Goal: Information Seeking & Learning: Check status

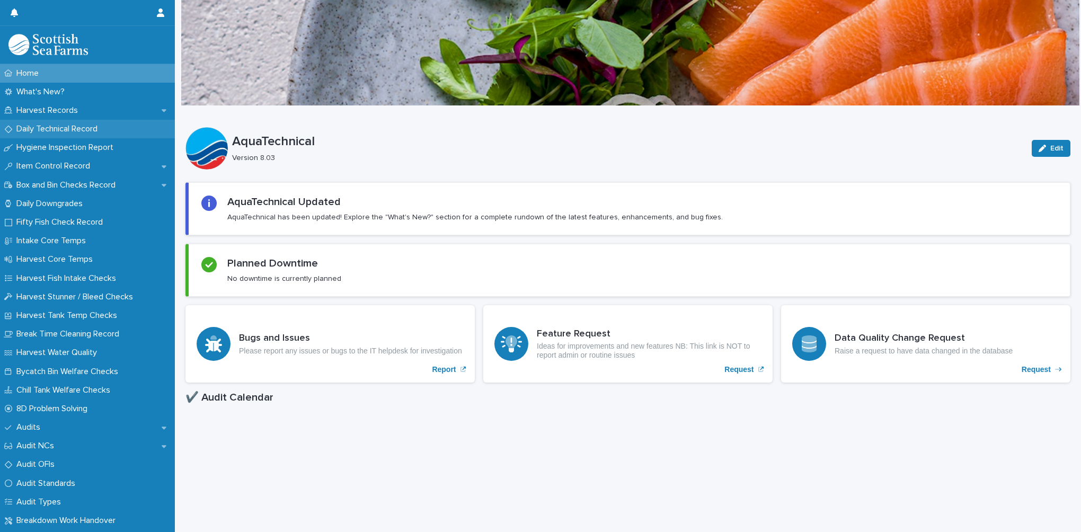
click at [87, 132] on p "Daily Technical Record" at bounding box center [59, 129] width 94 height 10
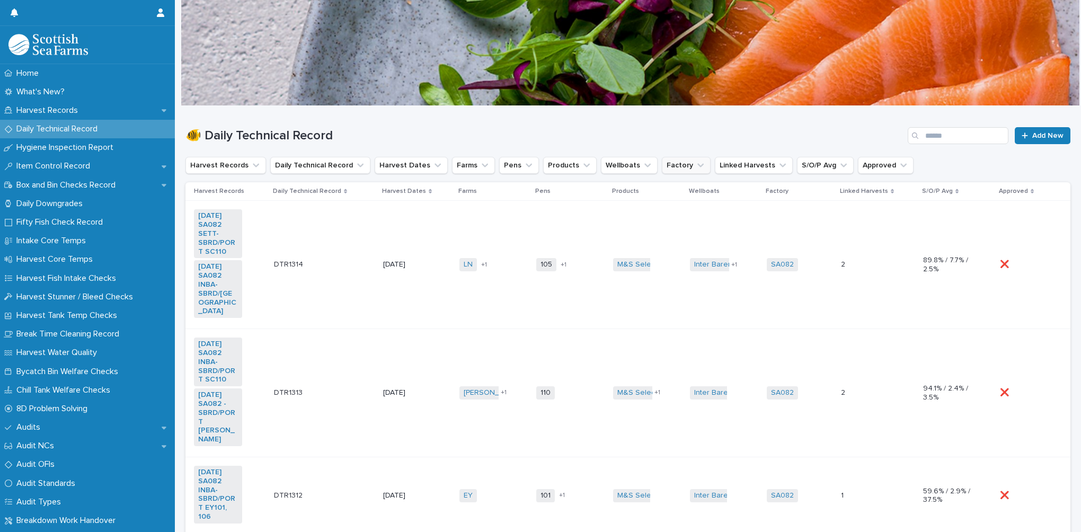
click at [662, 166] on button "Factory" at bounding box center [686, 165] width 49 height 17
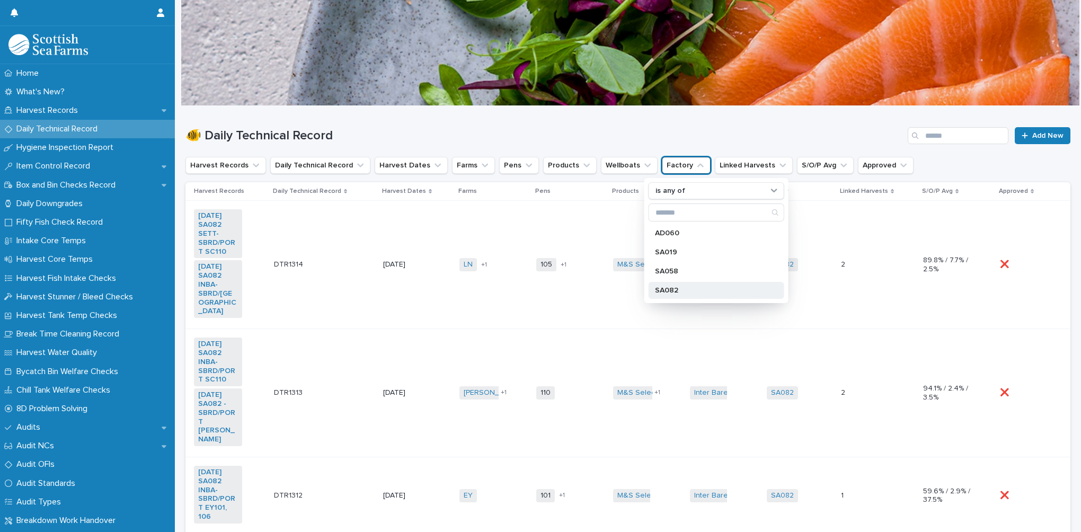
click at [671, 287] on p "SA082" at bounding box center [711, 290] width 112 height 7
click at [527, 136] on h1 "🐠 Daily Technical Record" at bounding box center [545, 135] width 718 height 15
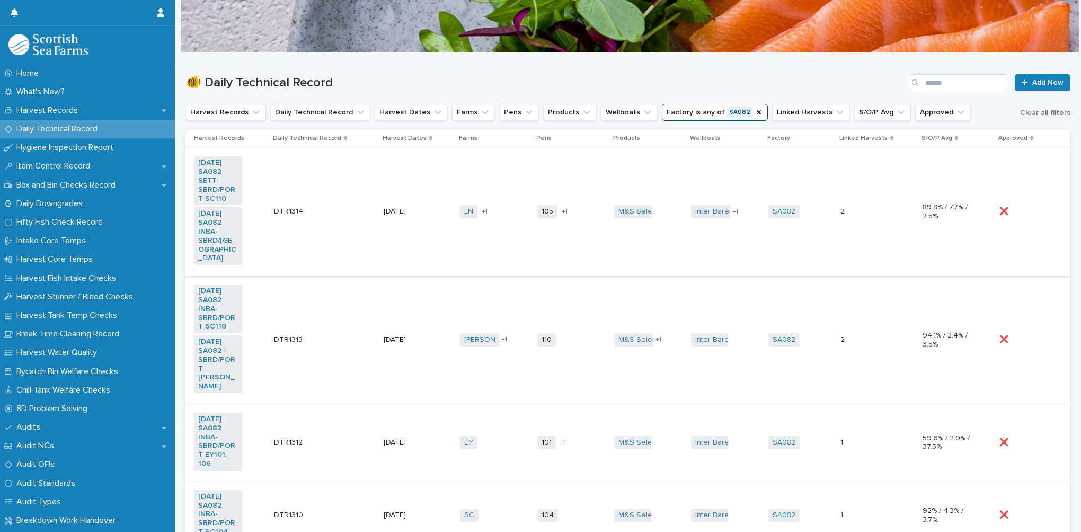
scroll to position [106, 0]
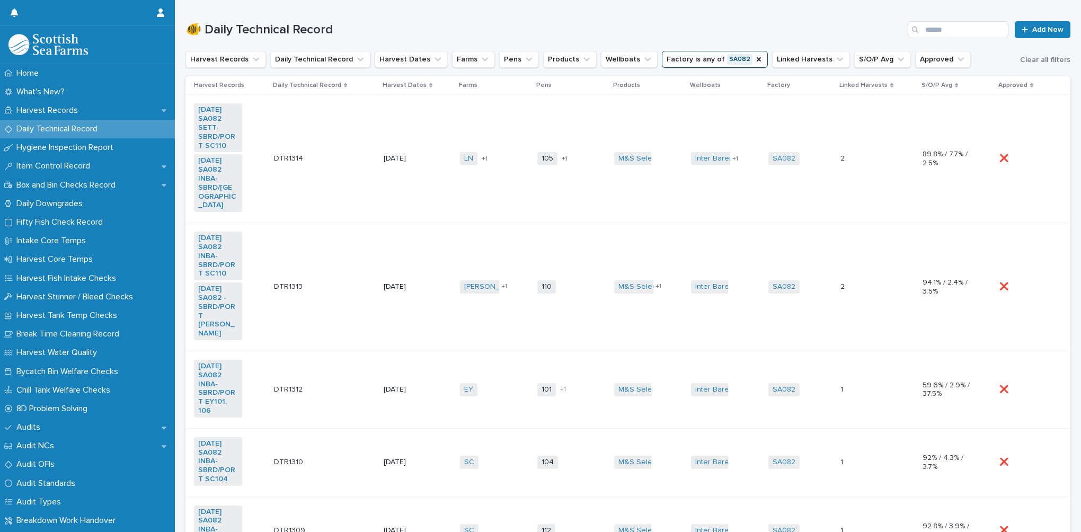
click at [394, 360] on td "[DATE]" at bounding box center [418, 389] width 76 height 77
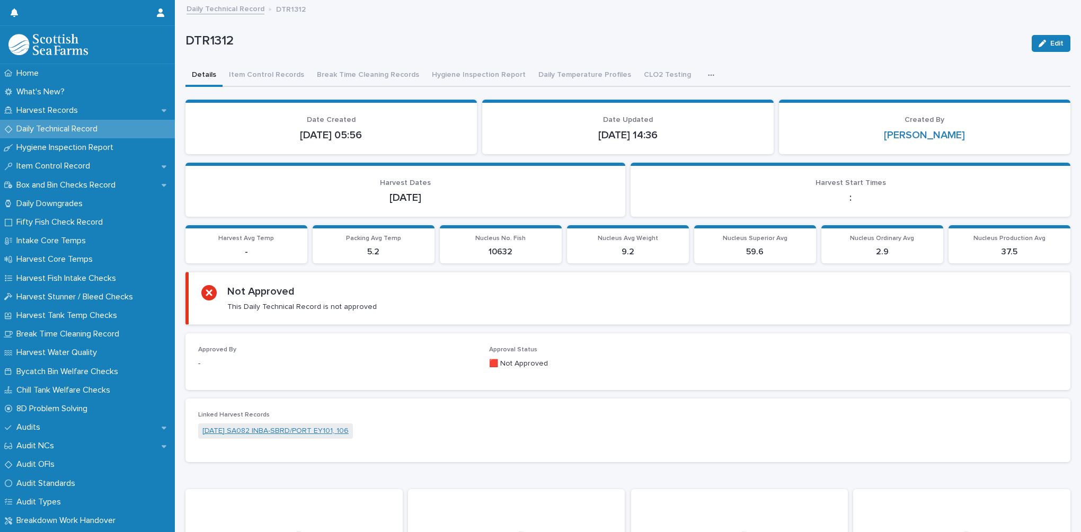
click at [284, 430] on link "[DATE] SA082 INBA-SBRD/PORT EY101, 106" at bounding box center [275, 431] width 146 height 11
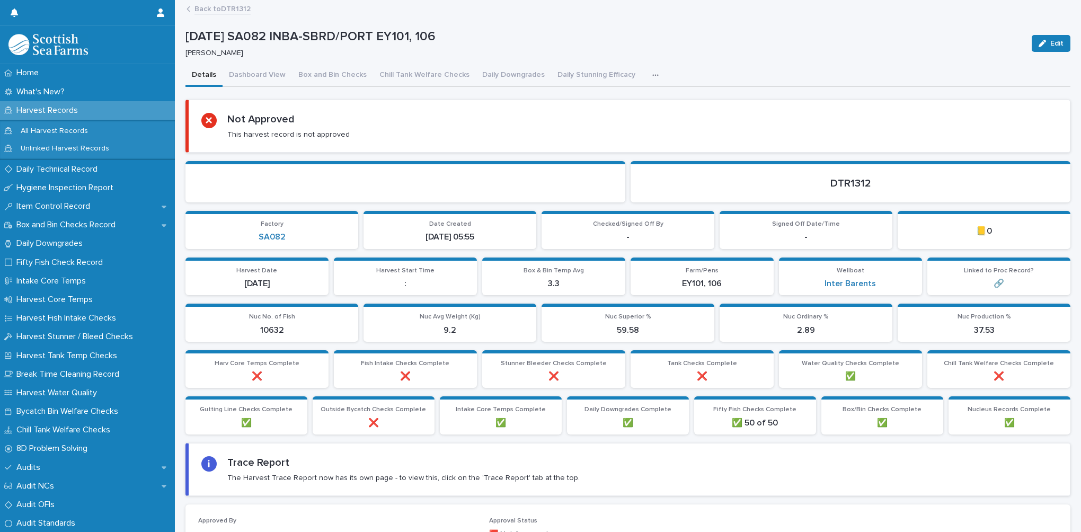
click at [652, 74] on icon "button" at bounding box center [655, 75] width 6 height 7
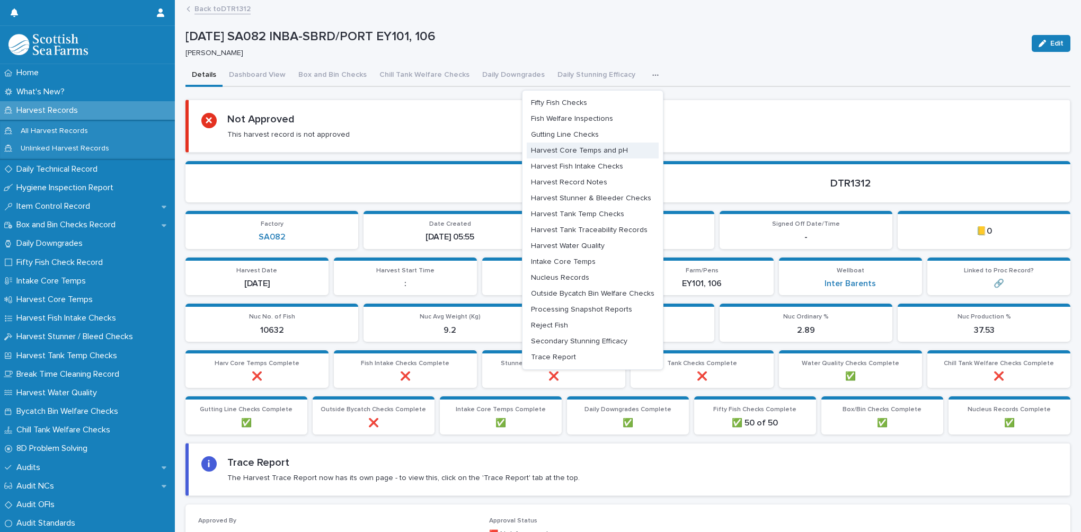
click at [597, 148] on span "Harvest Core Temps and pH" at bounding box center [579, 150] width 97 height 7
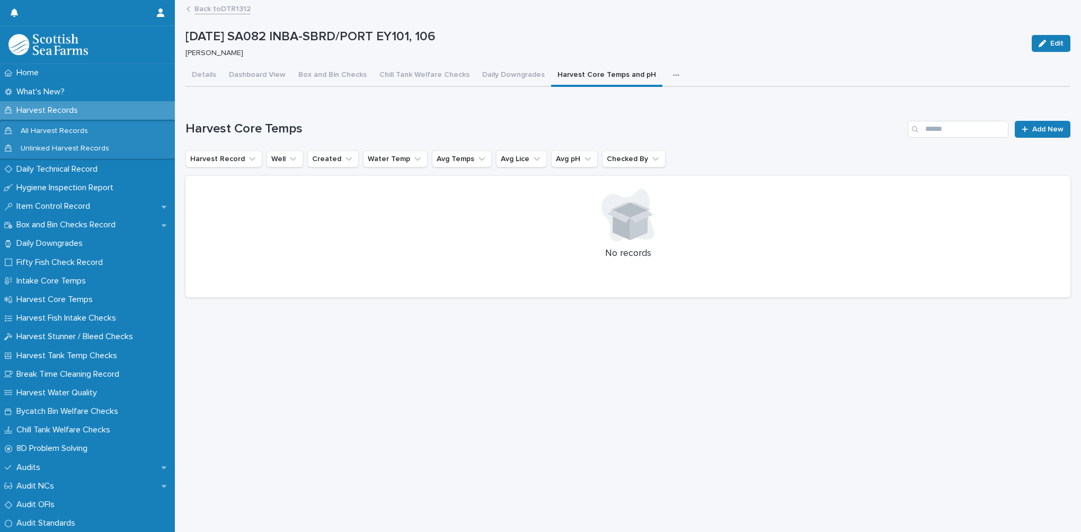
click at [223, 10] on link "Back to DTR1312" at bounding box center [223, 8] width 56 height 12
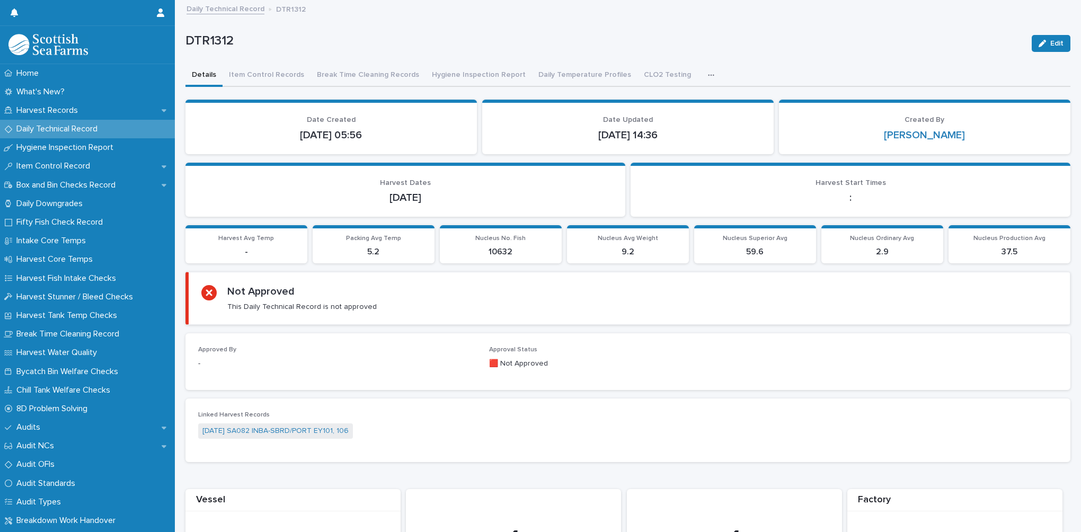
click at [223, 11] on link "Daily Technical Record" at bounding box center [226, 8] width 78 height 12
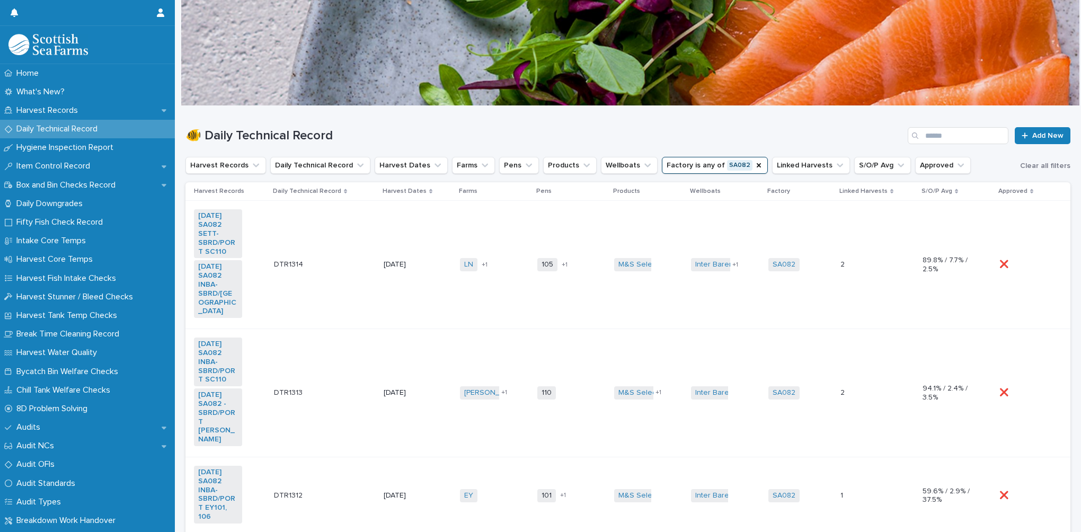
click at [399, 365] on td "[DATE]" at bounding box center [418, 393] width 76 height 128
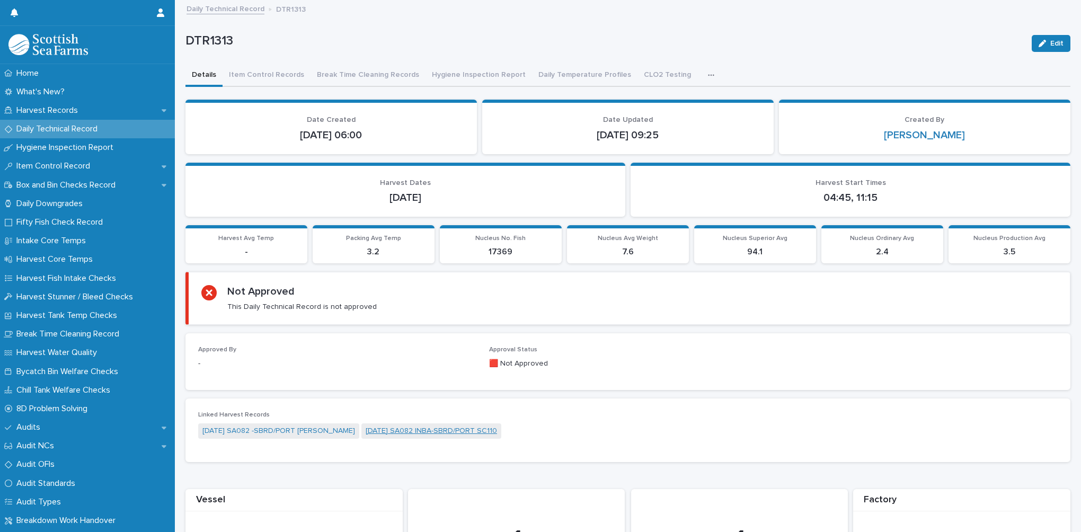
click at [421, 431] on link "[DATE] SA082 INBA-SBRD/PORT SC110" at bounding box center [431, 431] width 131 height 11
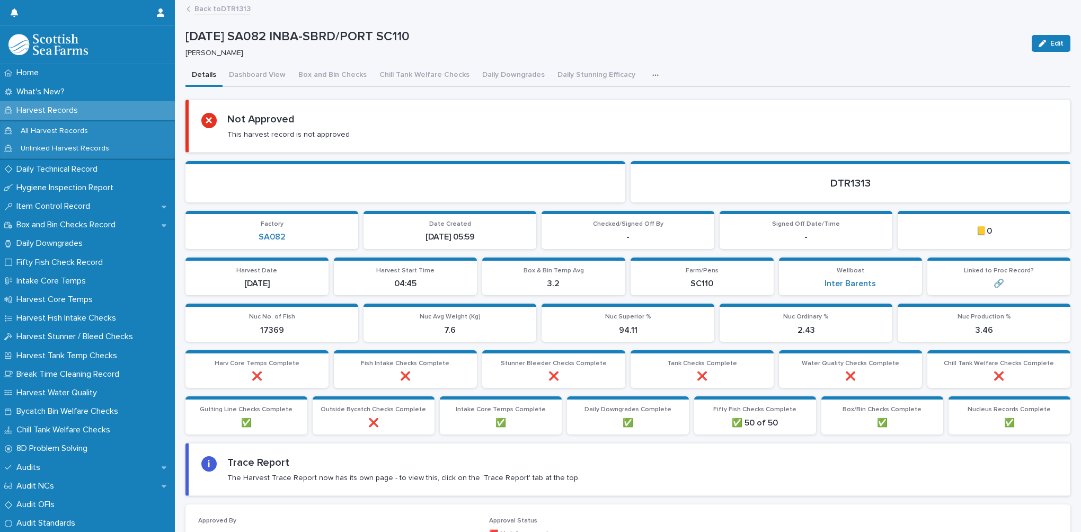
click at [652, 75] on icon "button" at bounding box center [655, 75] width 6 height 2
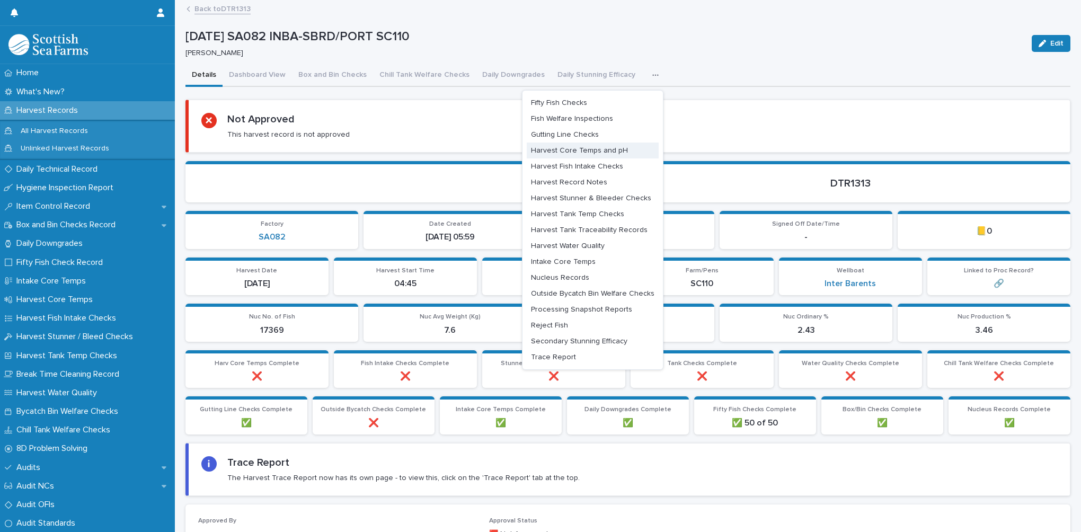
click at [598, 147] on span "Harvest Core Temps and pH" at bounding box center [579, 150] width 97 height 7
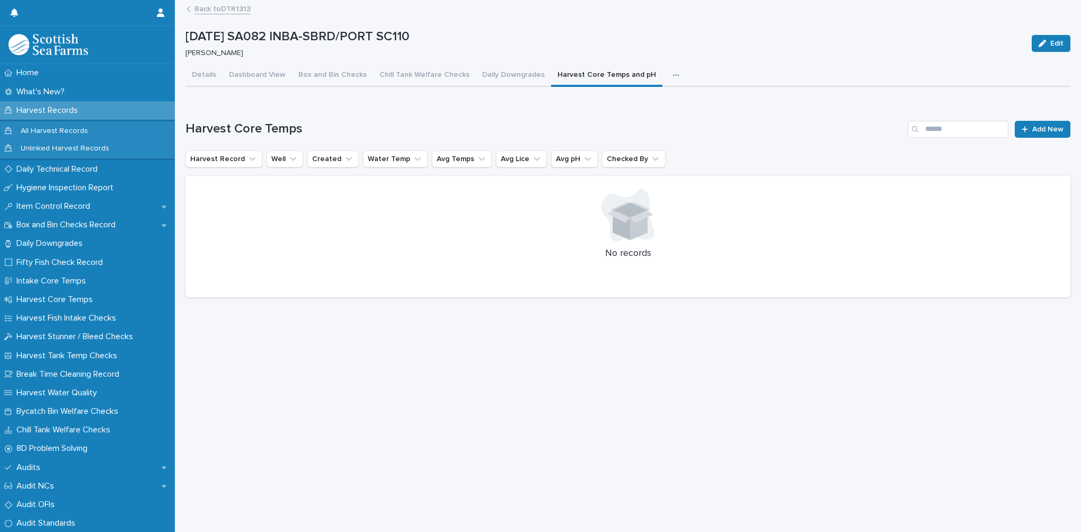
click at [214, 7] on link "Back to DTR1313" at bounding box center [223, 8] width 56 height 12
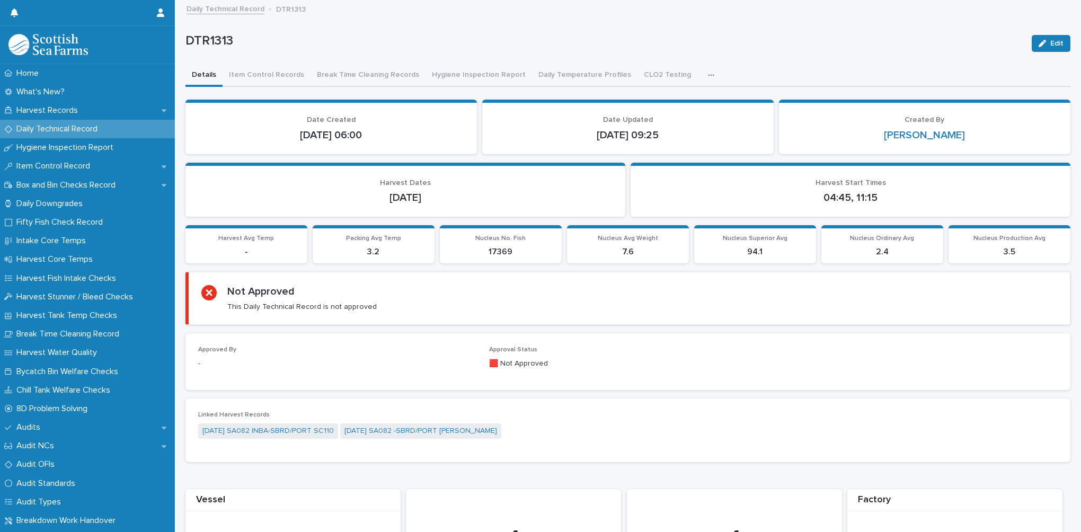
click at [216, 9] on link "Daily Technical Record" at bounding box center [226, 8] width 78 height 12
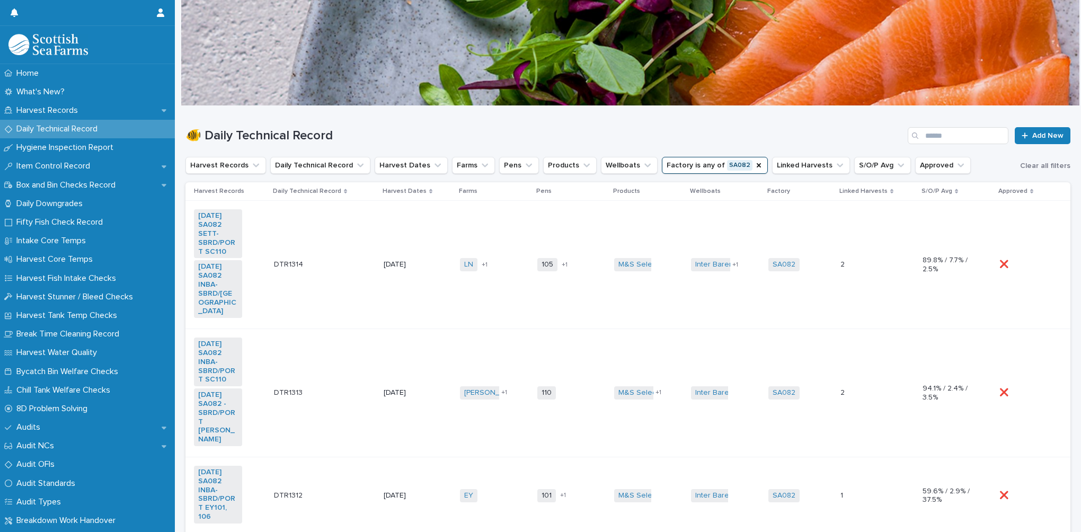
click at [367, 302] on td "DTR1314 DTR1314" at bounding box center [325, 265] width 110 height 128
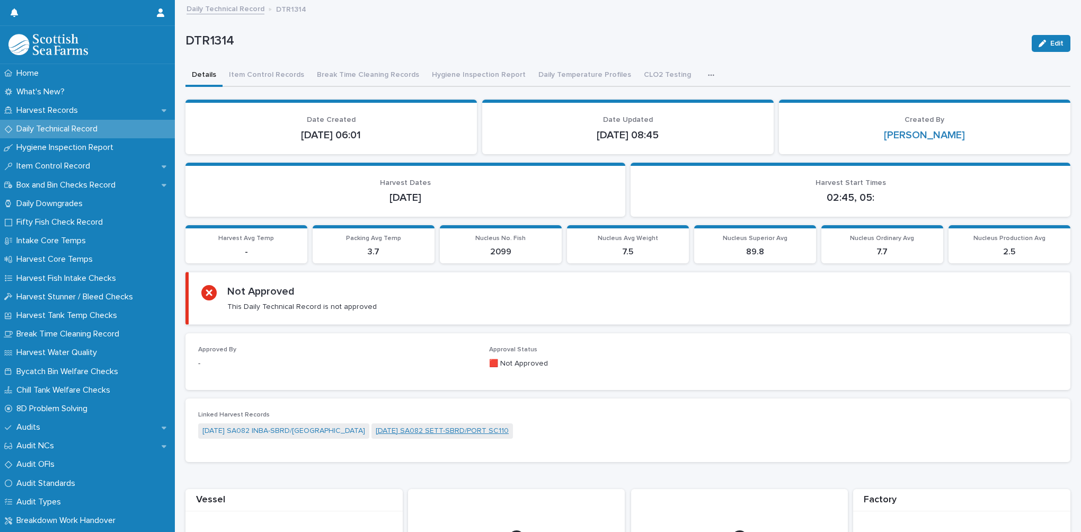
click at [380, 432] on link "[DATE] SA082 SETT-SBRD/PORT SC110" at bounding box center [442, 431] width 133 height 11
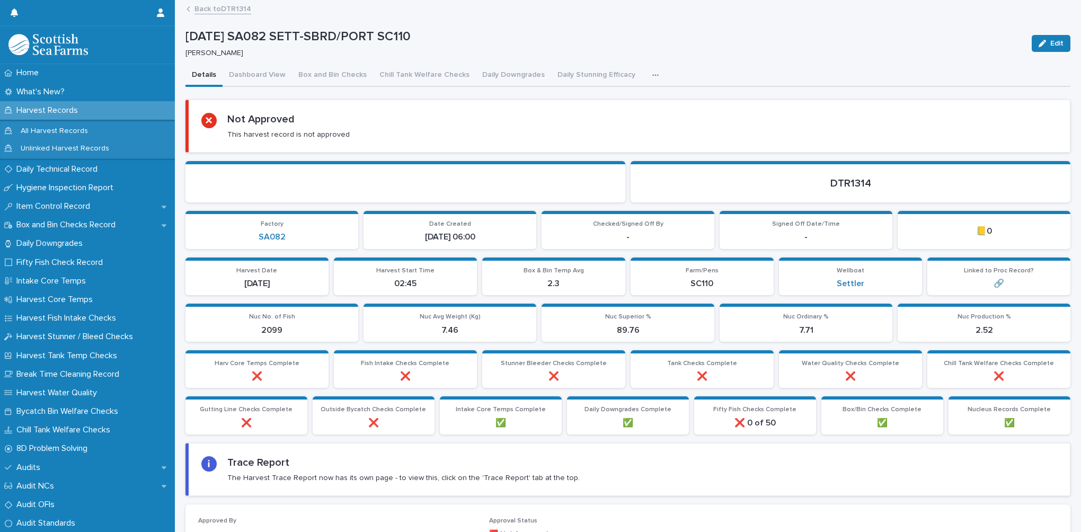
click at [213, 8] on link "Back to DTR1314" at bounding box center [223, 8] width 57 height 12
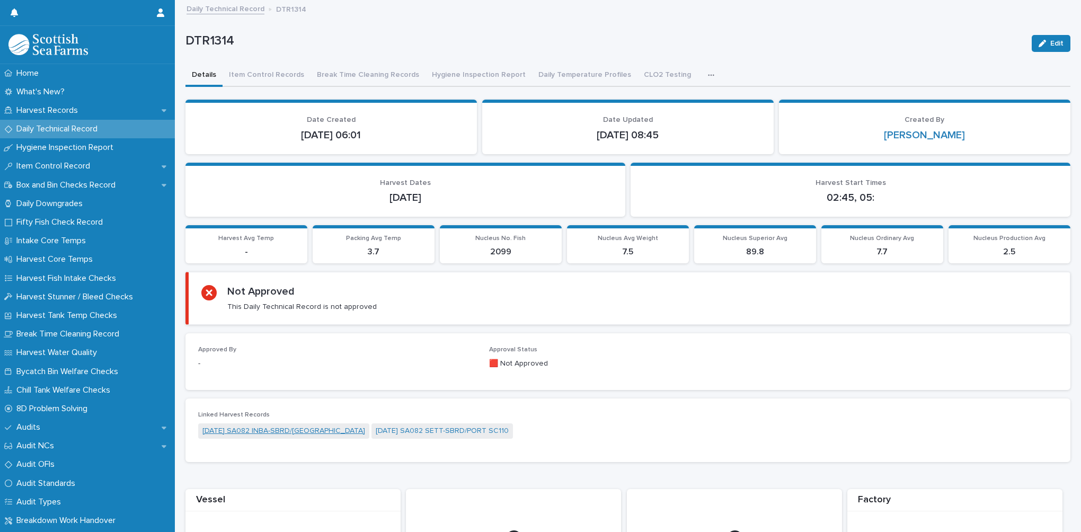
click at [305, 431] on link "[DATE] SA082 INBA-SBRD/[GEOGRAPHIC_DATA]" at bounding box center [283, 431] width 163 height 11
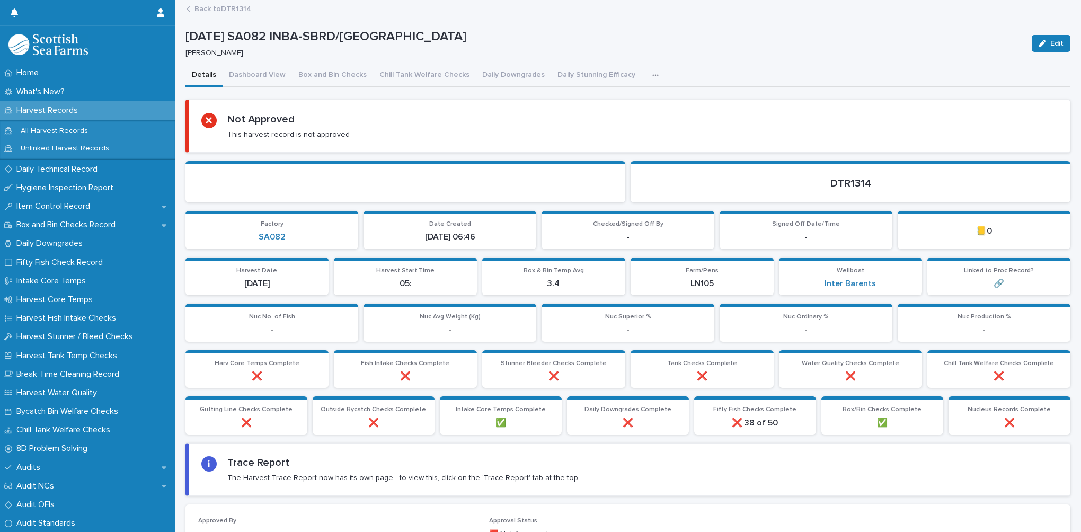
click at [652, 73] on icon "button" at bounding box center [655, 75] width 6 height 7
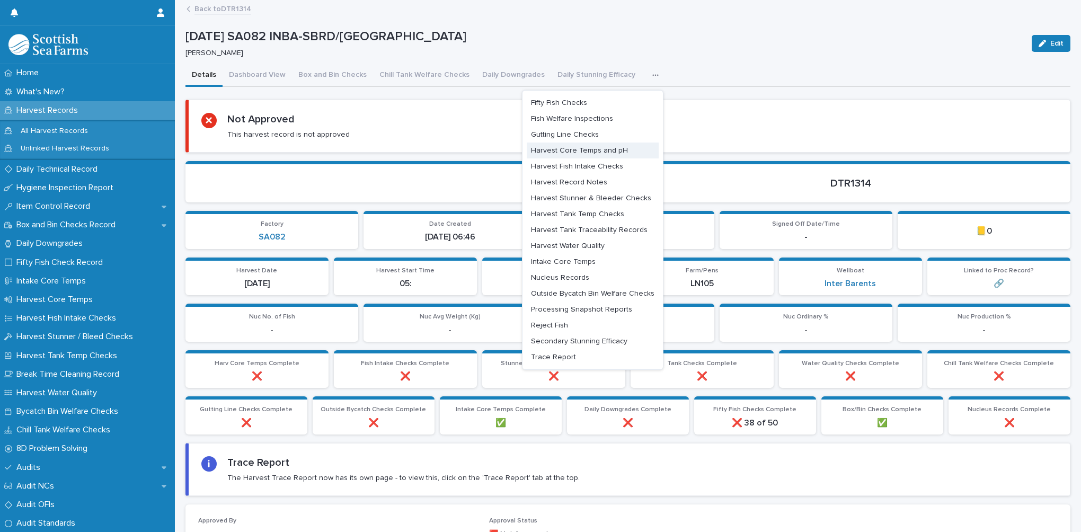
click at [585, 148] on span "Harvest Core Temps and pH" at bounding box center [579, 150] width 97 height 7
